Goal: Find contact information: Find contact information

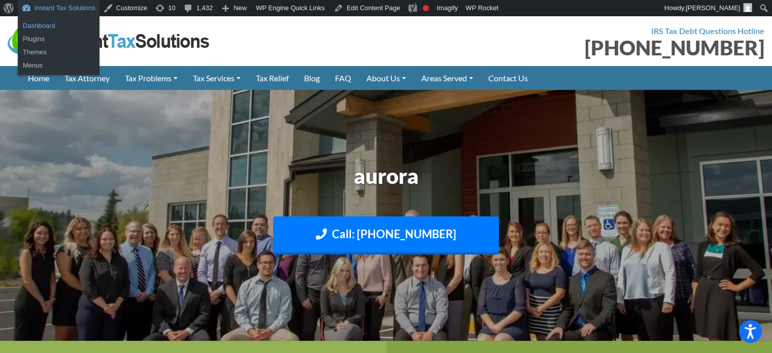
click at [38, 25] on link "Dashboard" at bounding box center [59, 25] width 82 height 13
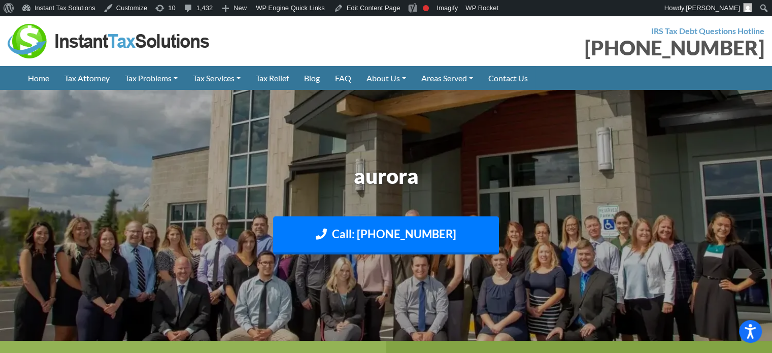
click at [201, 143] on img at bounding box center [386, 215] width 772 height 460
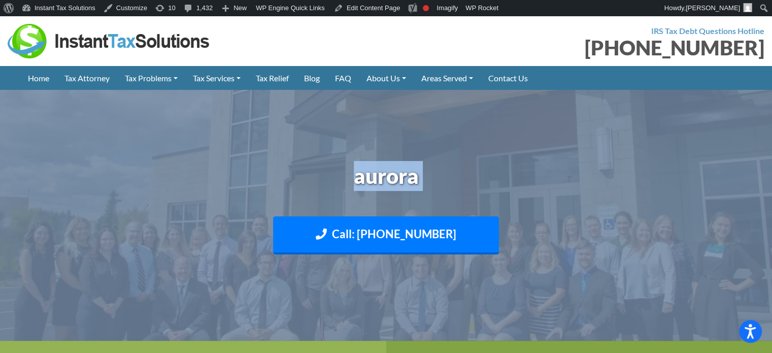
drag, startPoint x: 289, startPoint y: 159, endPoint x: 553, endPoint y: 251, distance: 279.8
click at [553, 251] on div "aurora Call: (888) 946-2999 Text: 208-773-2895" at bounding box center [386, 215] width 579 height 119
click at [540, 212] on div "Call: (888) 946-2999 Text: 208-773-2895" at bounding box center [386, 238] width 563 height 74
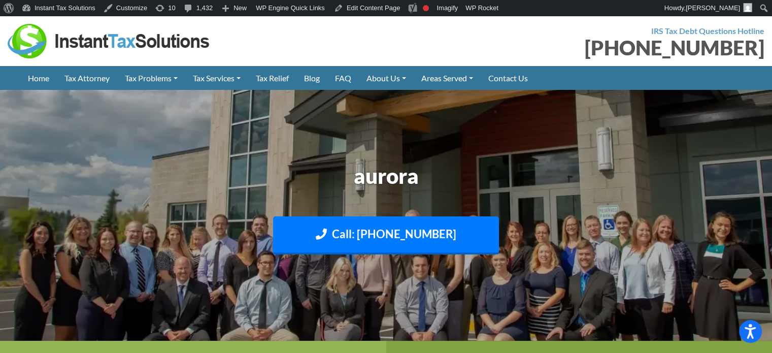
click at [528, 243] on div "Call: (888) 946-2999 Text: 208-773-2895" at bounding box center [386, 237] width 579 height 43
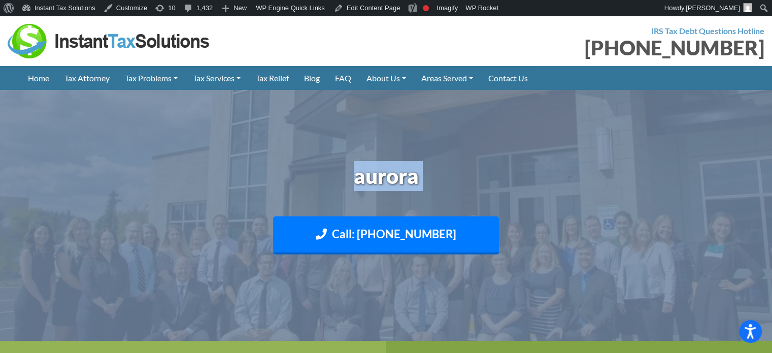
drag, startPoint x: 589, startPoint y: 234, endPoint x: 211, endPoint y: 173, distance: 383.1
click at [211, 173] on div "aurora Call: (888) 946-2999 Text: 208-773-2895" at bounding box center [386, 215] width 579 height 119
click at [267, 144] on img at bounding box center [386, 215] width 772 height 460
